Goal: Information Seeking & Learning: Find specific fact

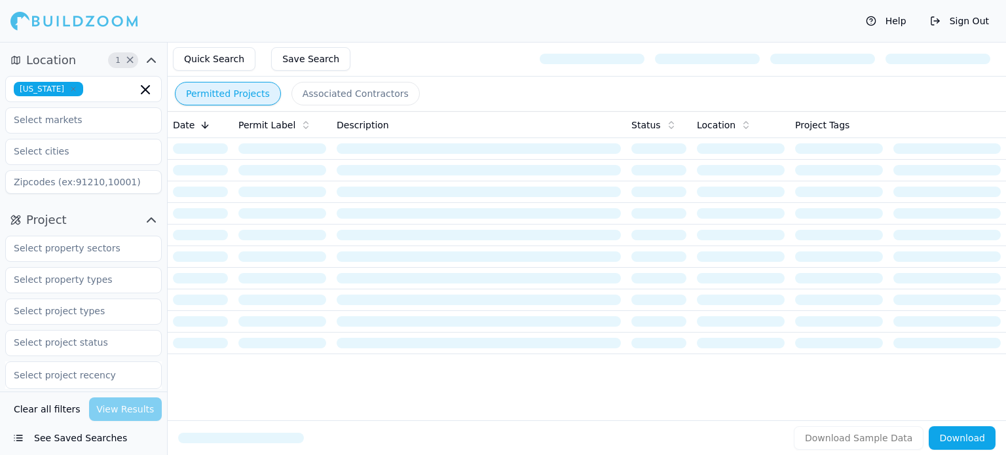
click at [77, 86] on icon "button" at bounding box center [73, 89] width 8 height 8
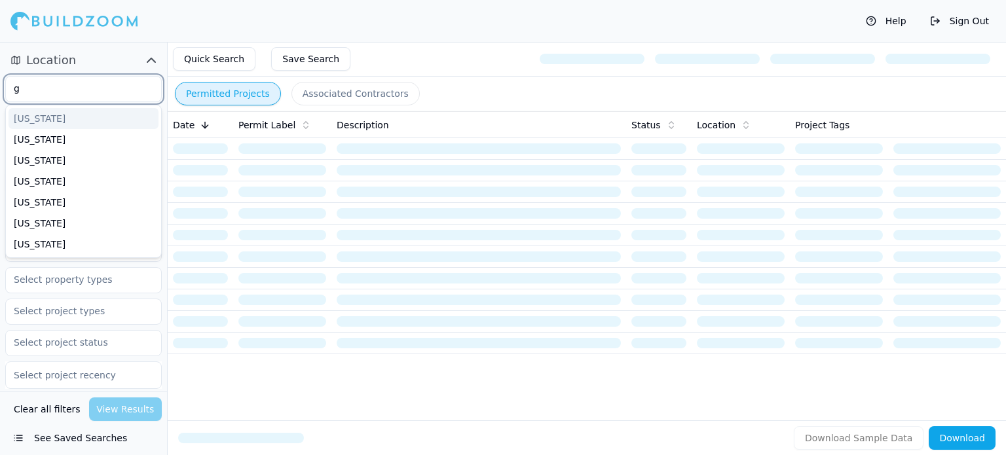
type input "ge"
click at [73, 117] on div "[US_STATE]" at bounding box center [84, 118] width 150 height 21
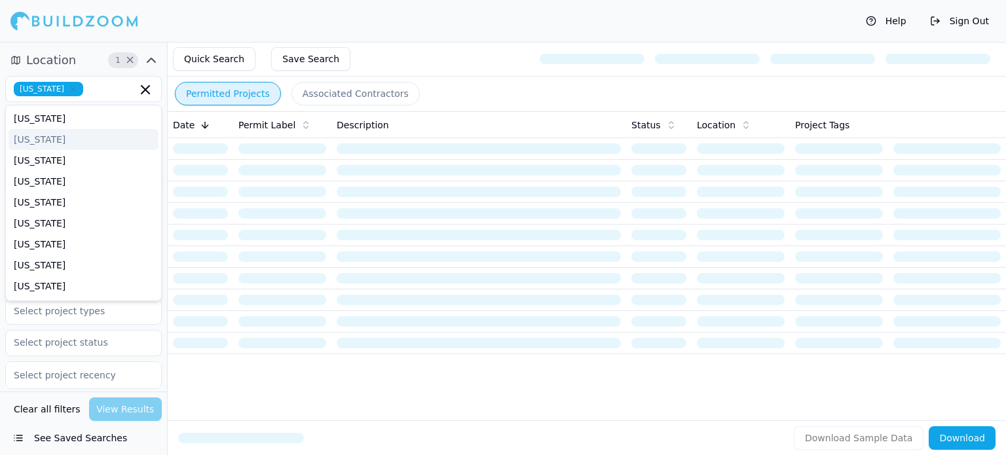
click at [320, 18] on div "Help Sign Out" at bounding box center [503, 21] width 1006 height 42
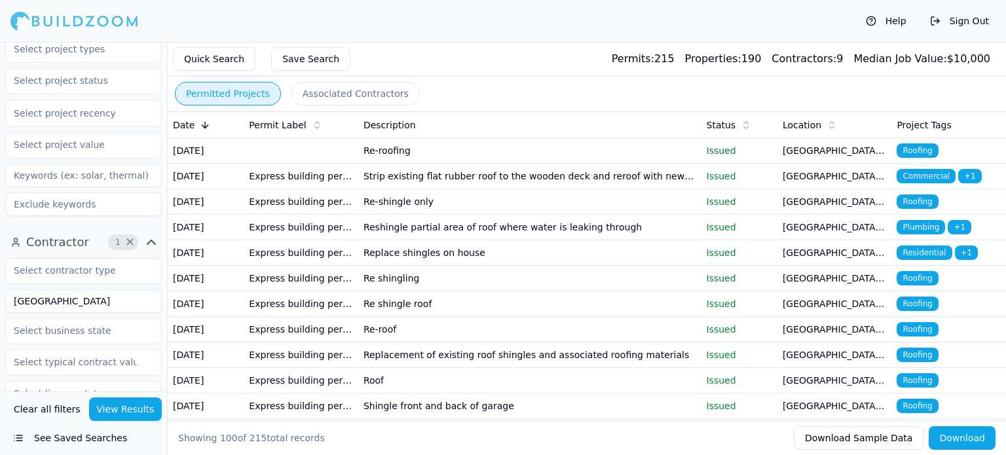
scroll to position [327, 0]
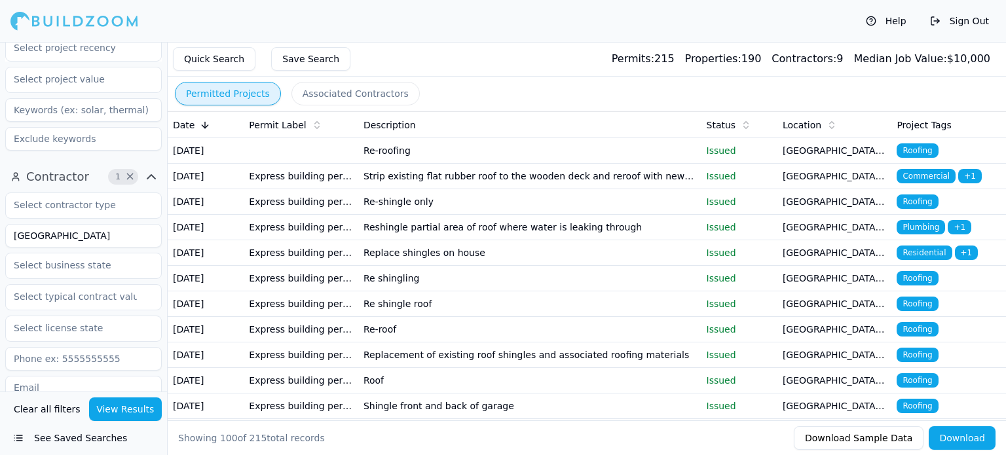
drag, startPoint x: 71, startPoint y: 236, endPoint x: 5, endPoint y: 246, distance: 66.2
click at [5, 246] on div "[GEOGRAPHIC_DATA]" at bounding box center [83, 236] width 157 height 24
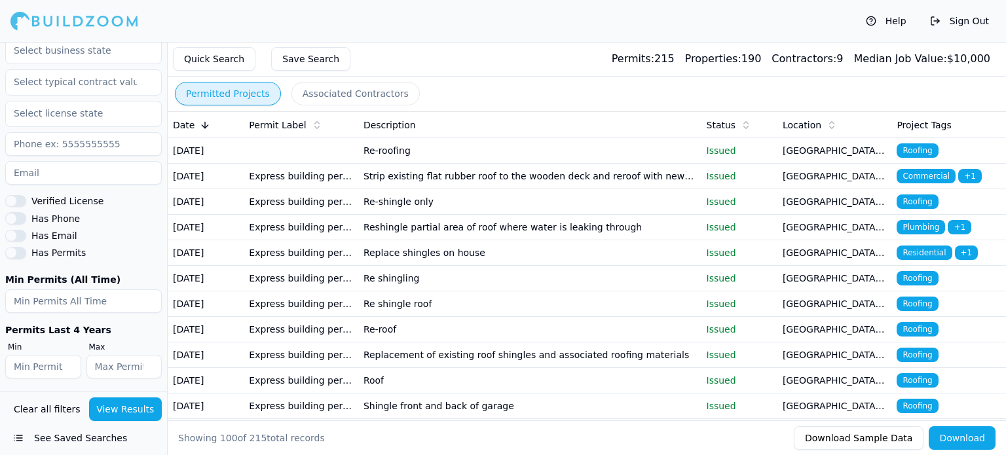
scroll to position [544, 0]
type input "HRE"
click at [131, 417] on button "View Results" at bounding box center [125, 410] width 73 height 24
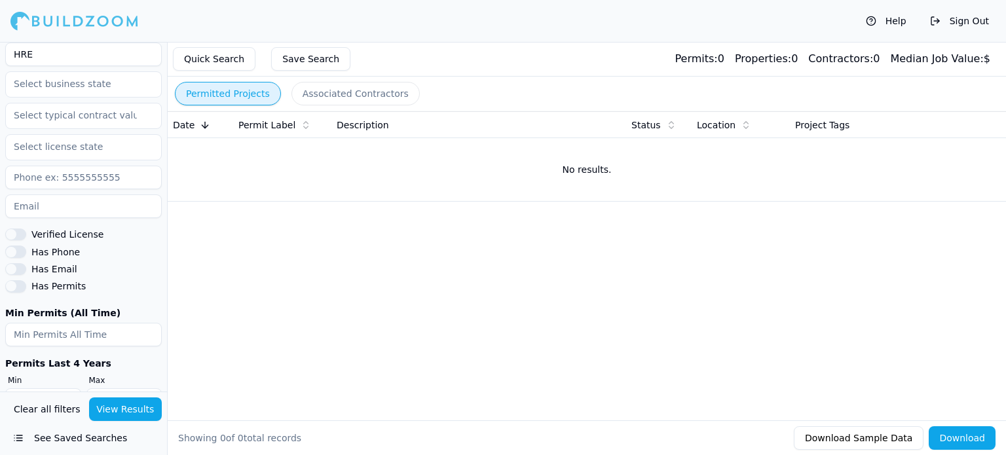
scroll to position [478, 0]
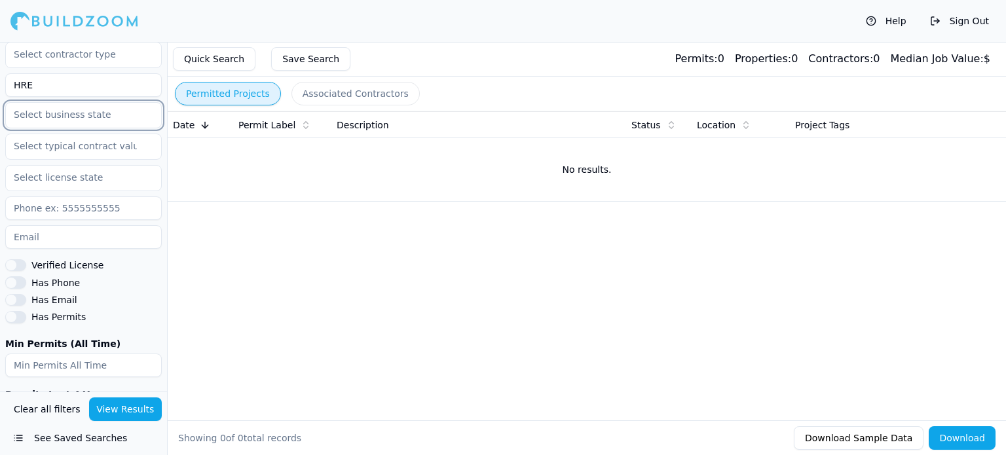
click at [110, 120] on input "text" at bounding box center [75, 115] width 139 height 24
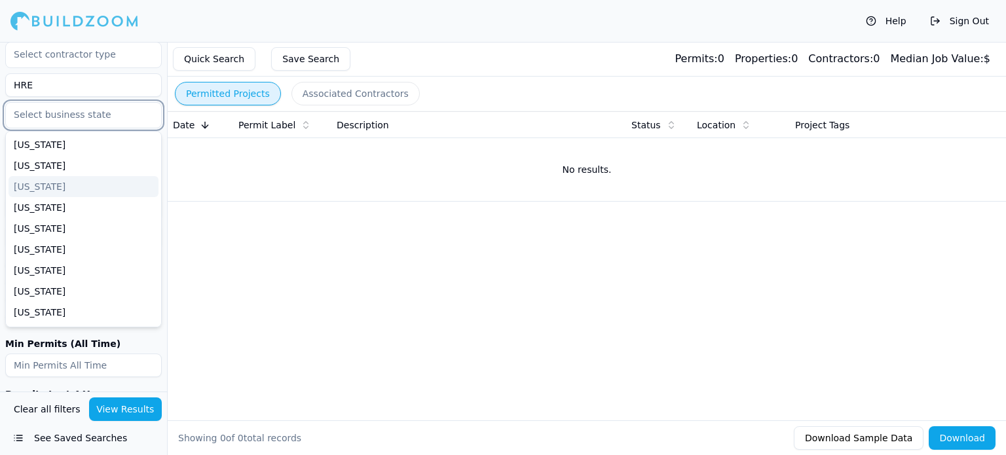
type input "g"
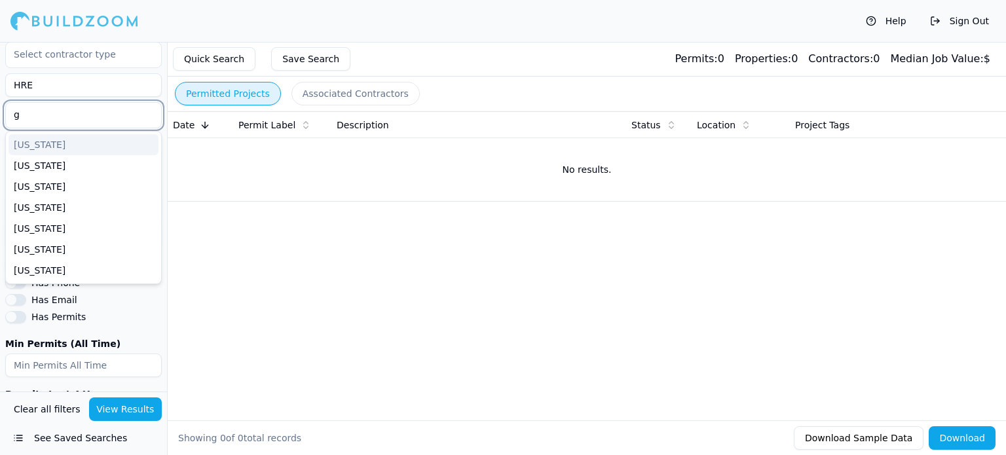
click at [52, 151] on div "[US_STATE]" at bounding box center [84, 144] width 150 height 21
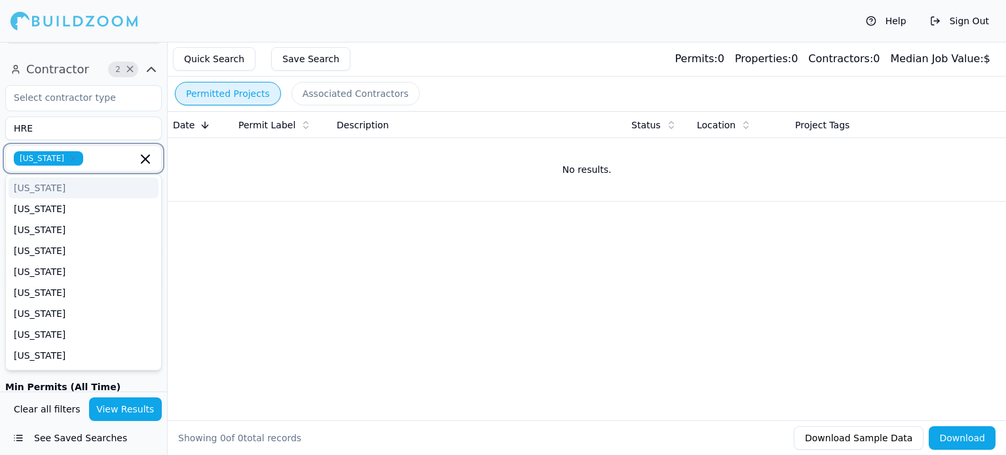
scroll to position [413, 0]
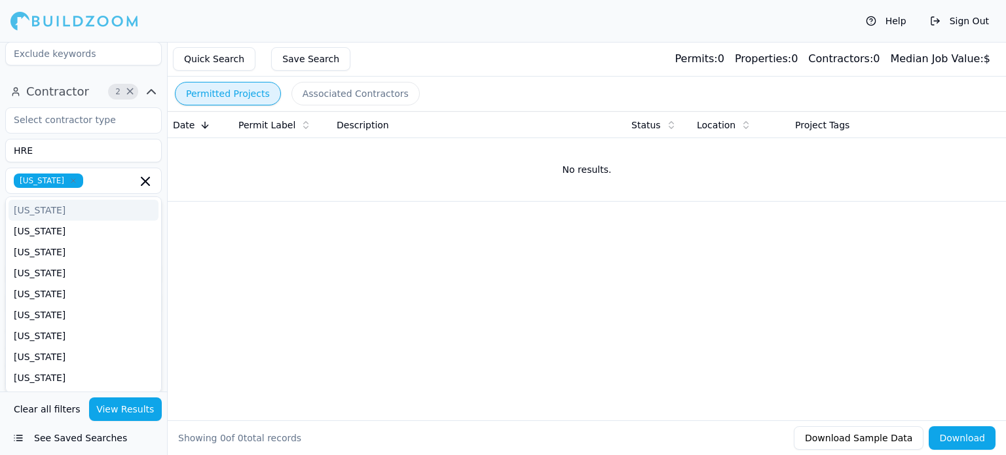
click at [262, 319] on div "Date Permit Label Description Status Location Project Tags No results." at bounding box center [587, 244] width 838 height 267
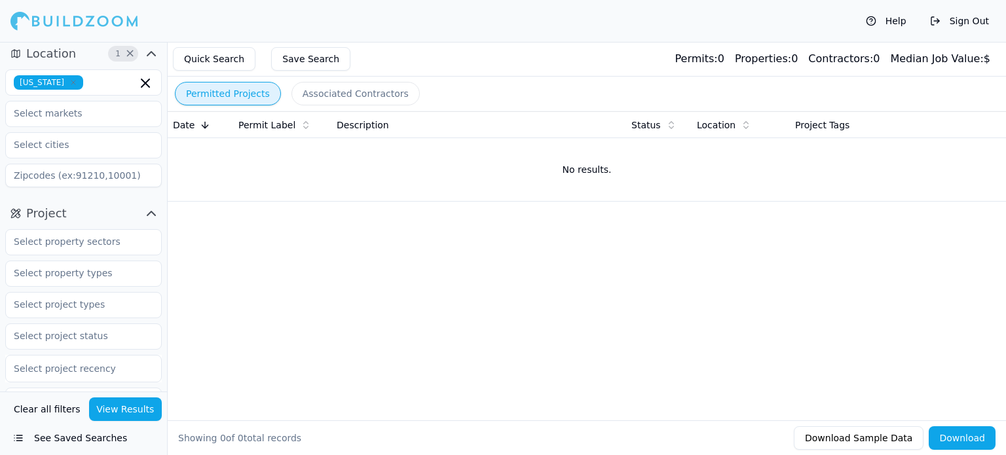
scroll to position [0, 0]
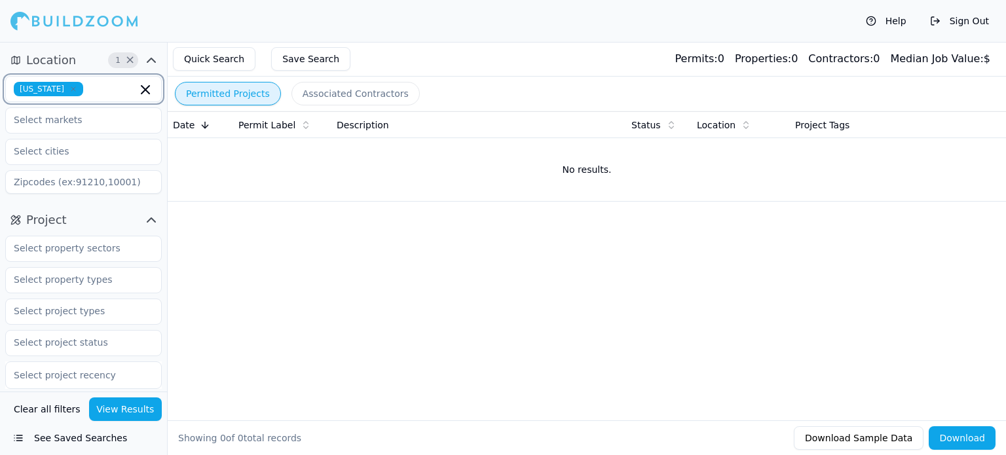
click at [142, 91] on icon "button" at bounding box center [146, 90] width 16 height 16
click at [246, 229] on div "Date Permit Label Description Status Location Project Tags No results." at bounding box center [587, 244] width 838 height 267
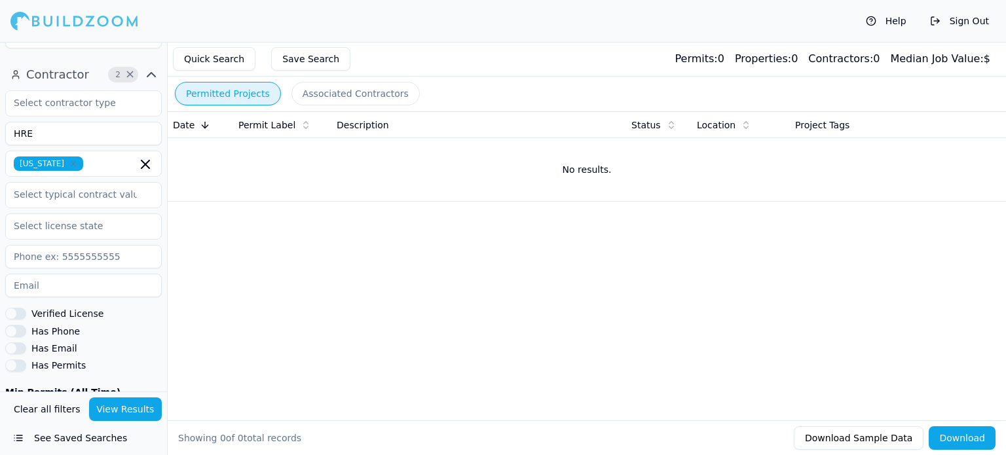
scroll to position [544, 0]
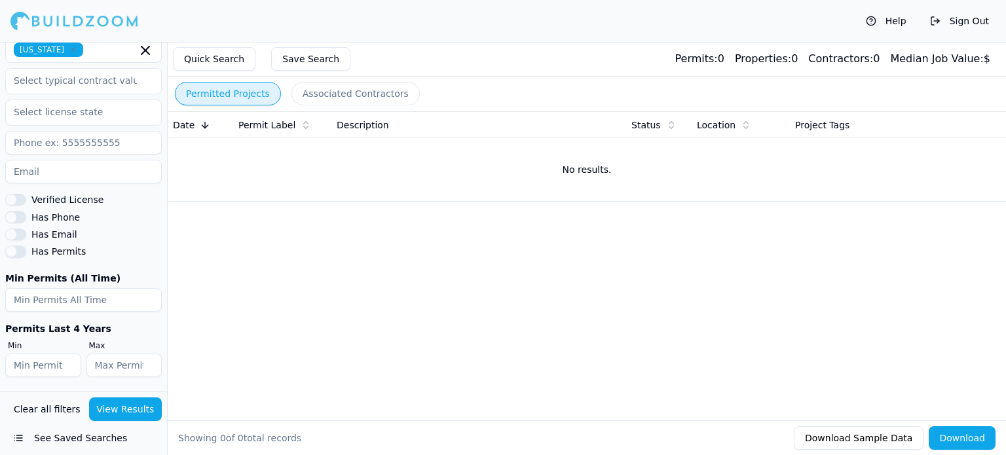
click at [151, 416] on button "View Results" at bounding box center [125, 410] width 73 height 24
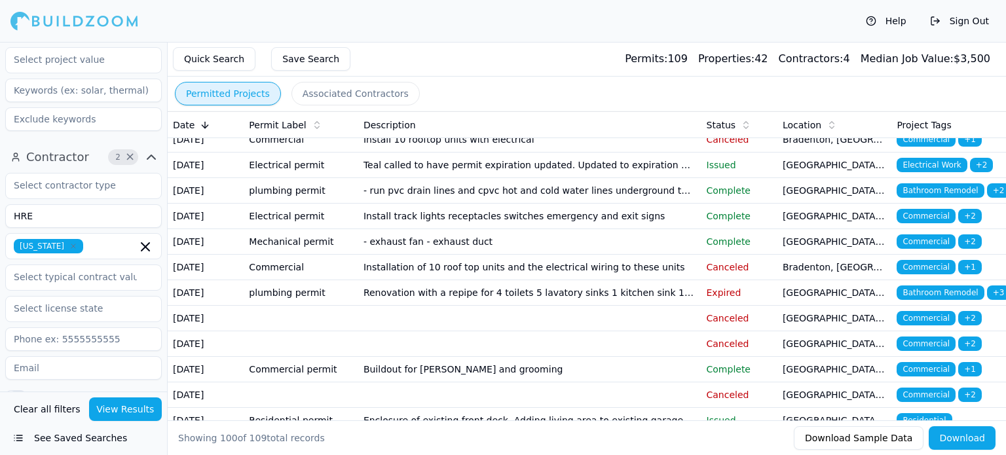
scroll to position [262, 0]
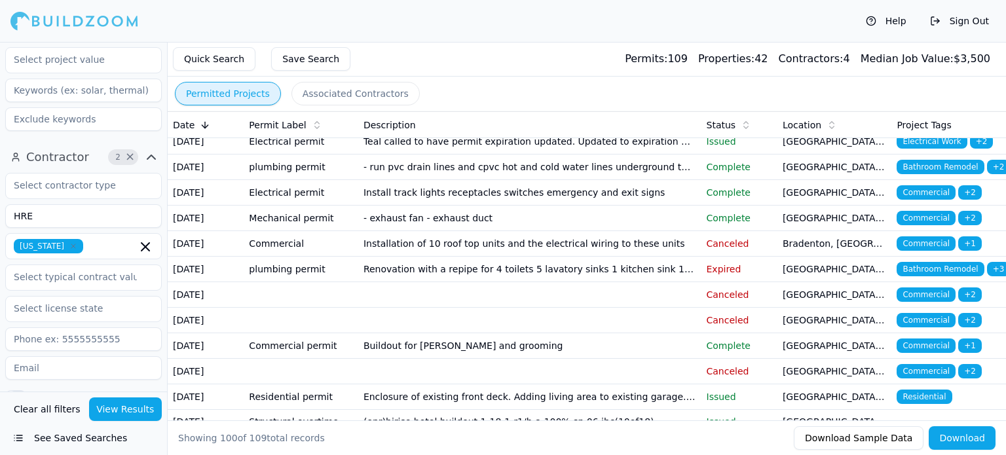
click at [145, 411] on button "View Results" at bounding box center [125, 410] width 73 height 24
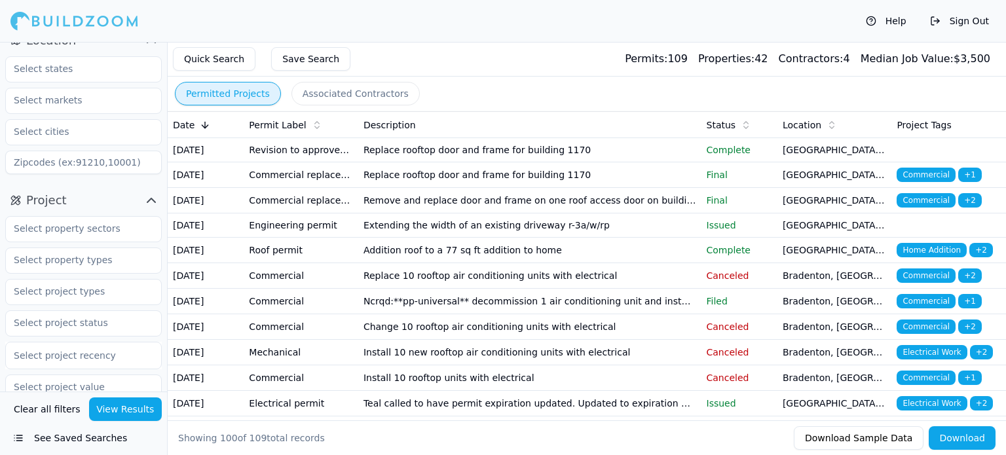
scroll to position [0, 0]
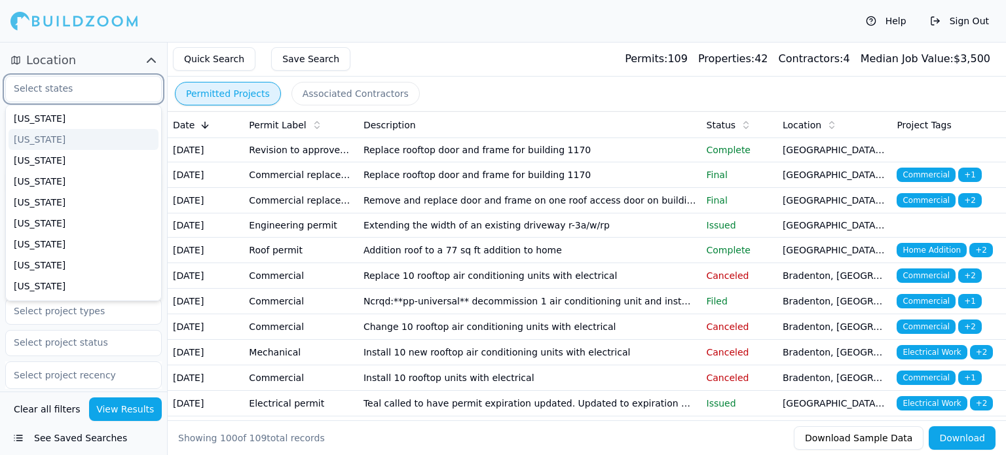
click at [83, 88] on input "text" at bounding box center [75, 89] width 139 height 24
type input "ge"
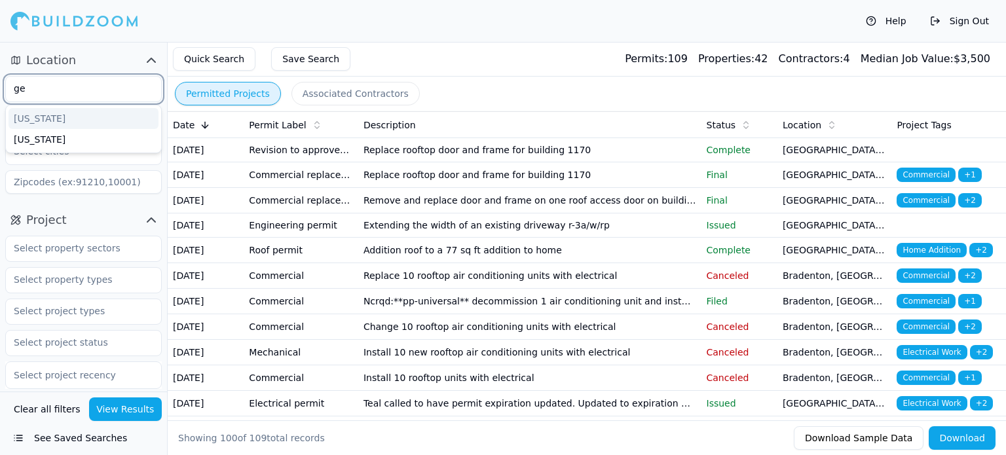
click at [73, 112] on div "[US_STATE]" at bounding box center [84, 118] width 150 height 21
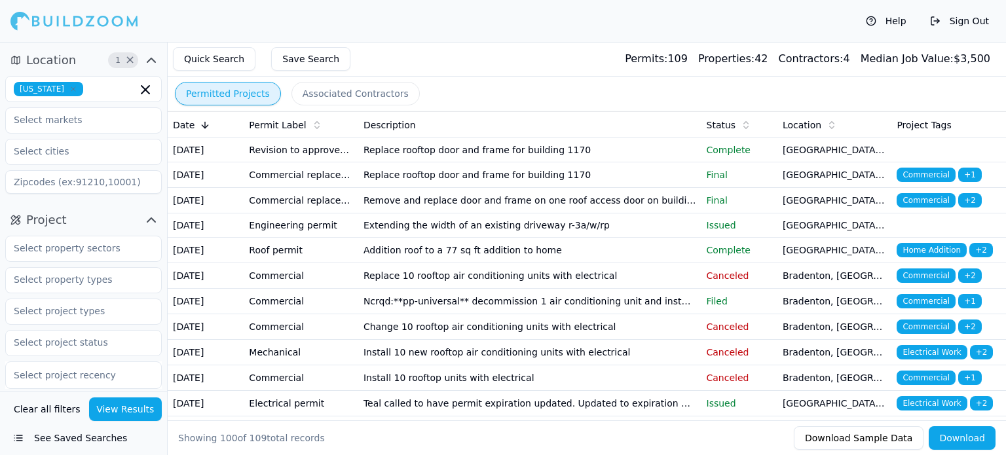
click at [284, 27] on div "Help Sign Out" at bounding box center [503, 21] width 1006 height 42
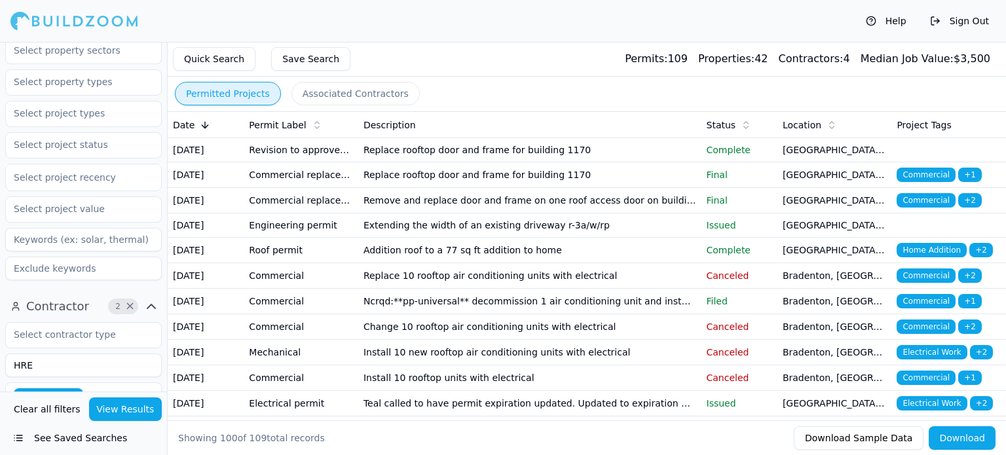
scroll to position [262, 0]
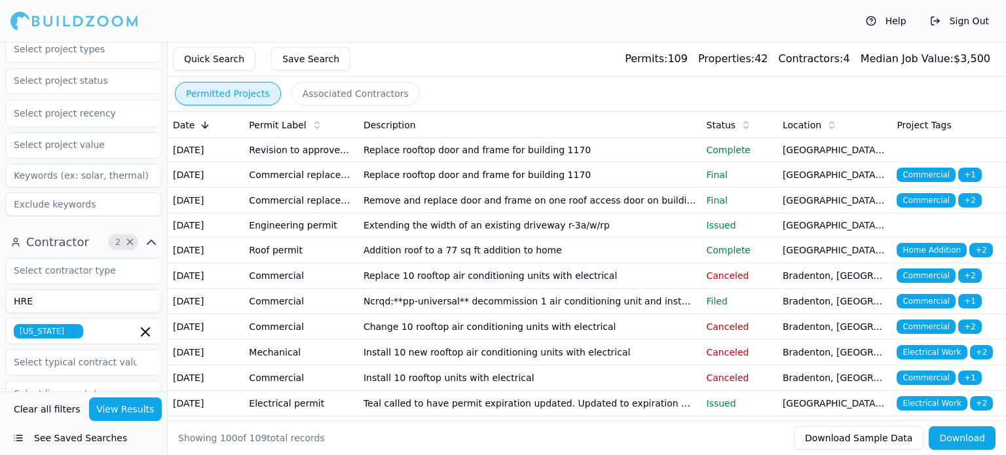
click at [69, 327] on icon "button" at bounding box center [73, 331] width 8 height 8
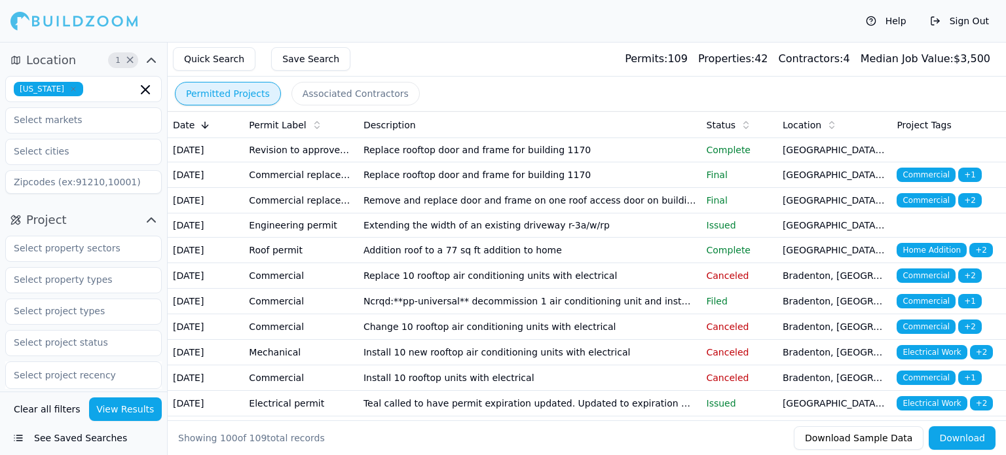
click at [119, 408] on button "View Results" at bounding box center [125, 410] width 73 height 24
